Goal: Use online tool/utility

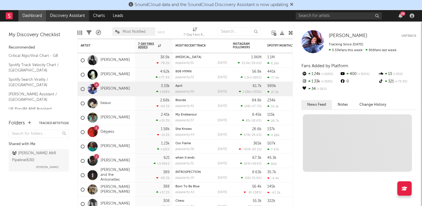
click at [65, 18] on link "Discovery Assistant" at bounding box center [67, 15] width 43 height 11
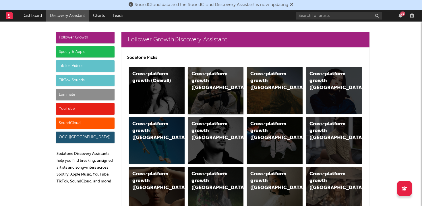
click at [210, 74] on div "Cross-platform growth ([GEOGRAPHIC_DATA])" at bounding box center [211, 81] width 39 height 21
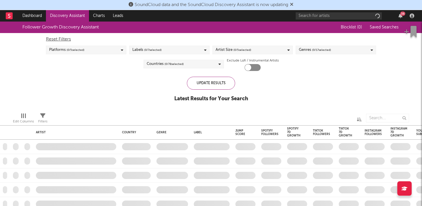
checkbox input "true"
